Goal: Task Accomplishment & Management: Complete application form

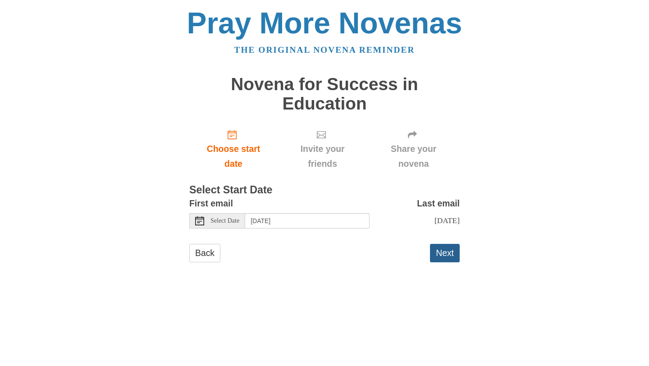
click at [447, 256] on button "Next" at bounding box center [445, 253] width 30 height 18
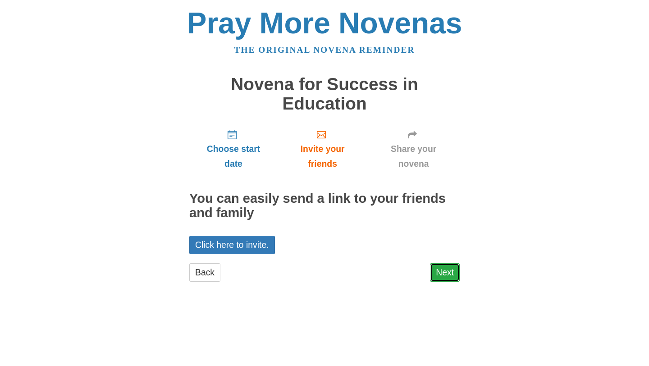
click at [444, 273] on link "Next" at bounding box center [445, 272] width 30 height 18
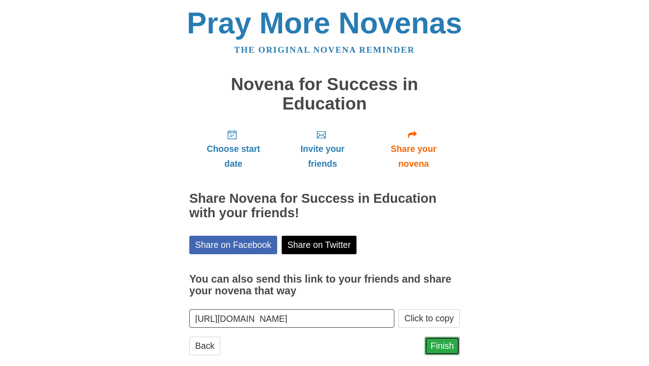
click at [433, 343] on link "Finish" at bounding box center [442, 346] width 35 height 18
